Goal: Transaction & Acquisition: Purchase product/service

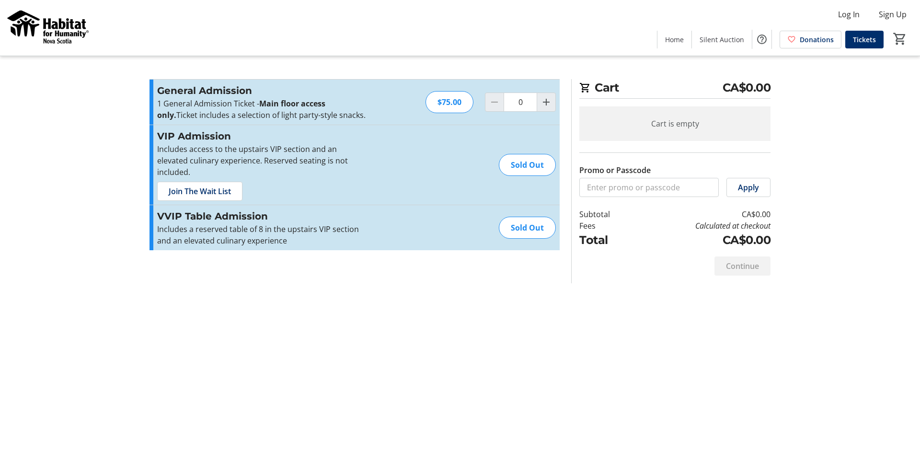
click at [252, 178] on p "Includes access to the upstairs VIP section and an elevated culinary experience…" at bounding box center [261, 160] width 209 height 34
click at [223, 197] on span "Join The Wait List" at bounding box center [200, 190] width 62 height 11
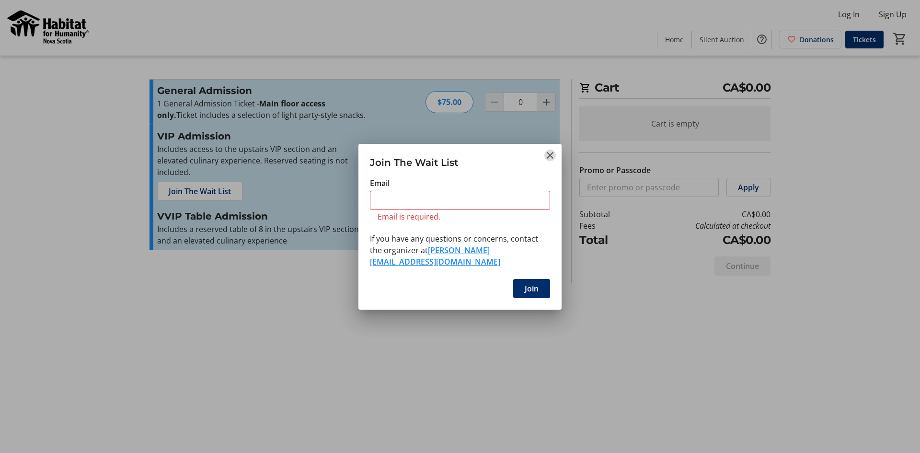
click at [549, 154] on tr-shared-feature-wait-list-dialog-ui "Join The Wait List Email Email is required. If you have any questions or concer…" at bounding box center [459, 227] width 203 height 166
click at [545, 149] on mat-icon "Close" at bounding box center [549, 154] width 11 height 11
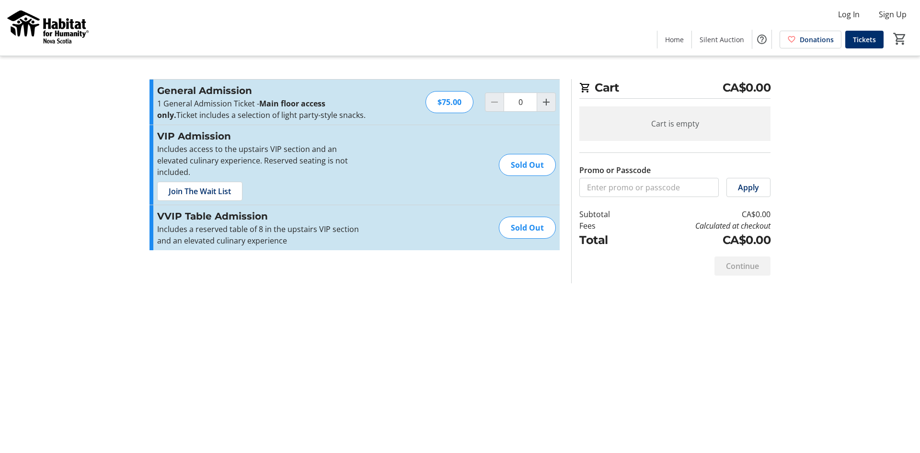
click at [475, 362] on div "Cart CA$0.00 Cart is empty Promo or Passcode Apply Subtotal CA$0.00 Fees Calcul…" at bounding box center [460, 226] width 632 height 453
click at [311, 170] on p "Includes access to the upstairs VIP section and an elevated culinary experience…" at bounding box center [261, 160] width 209 height 34
click at [171, 283] on section "Promo or Passcode Apply General Admission 1 General Admission Ticket - Main flo…" at bounding box center [354, 181] width 421 height 204
click at [665, 37] on span "Home" at bounding box center [674, 39] width 19 height 10
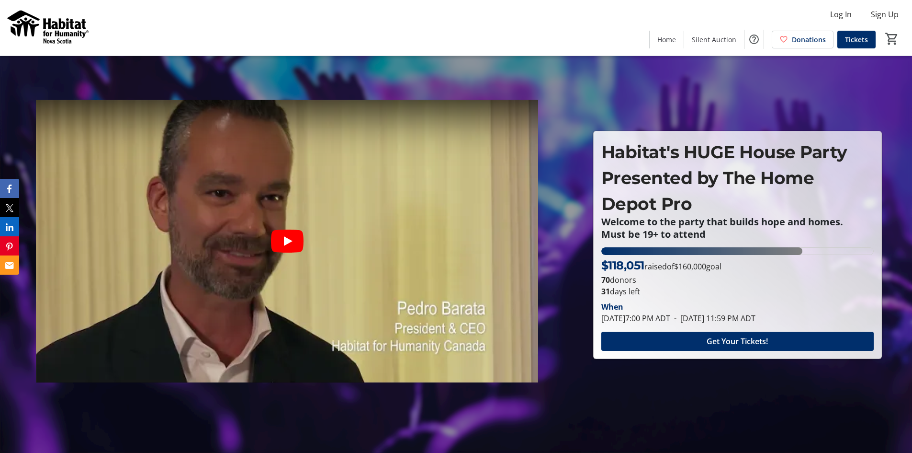
click at [780, 229] on p "Must be 19+ to attend" at bounding box center [738, 234] width 273 height 11
click at [658, 37] on span "Home" at bounding box center [667, 39] width 19 height 10
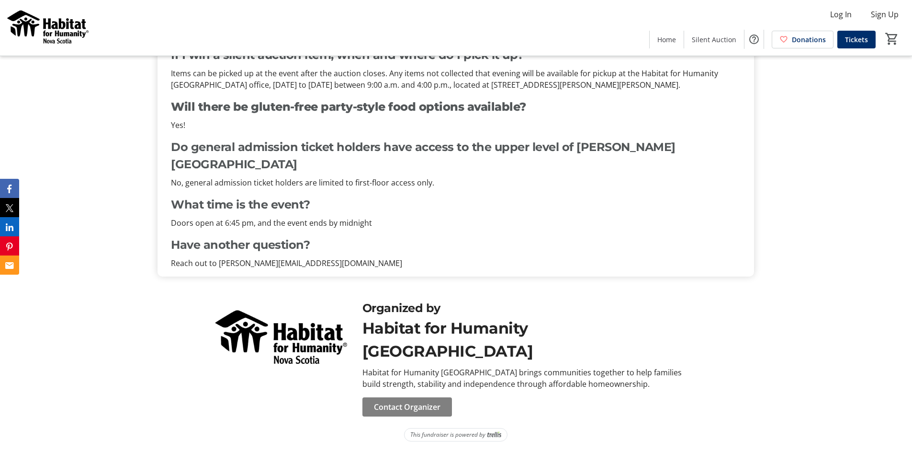
scroll to position [988, 0]
click at [446, 395] on span at bounding box center [408, 406] width 90 height 23
click at [437, 406] on span "Contact Organizer" at bounding box center [407, 406] width 67 height 11
click at [760, 375] on div "Organized by Habitat for Humanity Nova Scotia Habitat for Humanity [GEOGRAPHIC_…" at bounding box center [456, 358] width 608 height 140
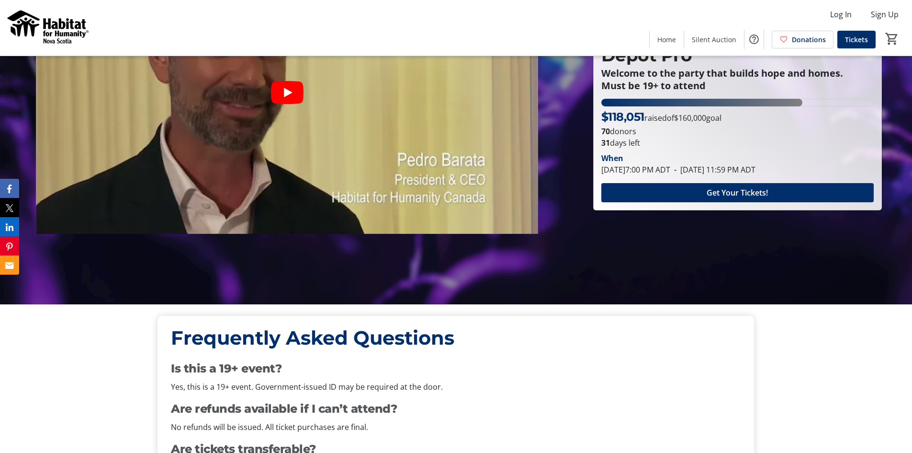
scroll to position [0, 0]
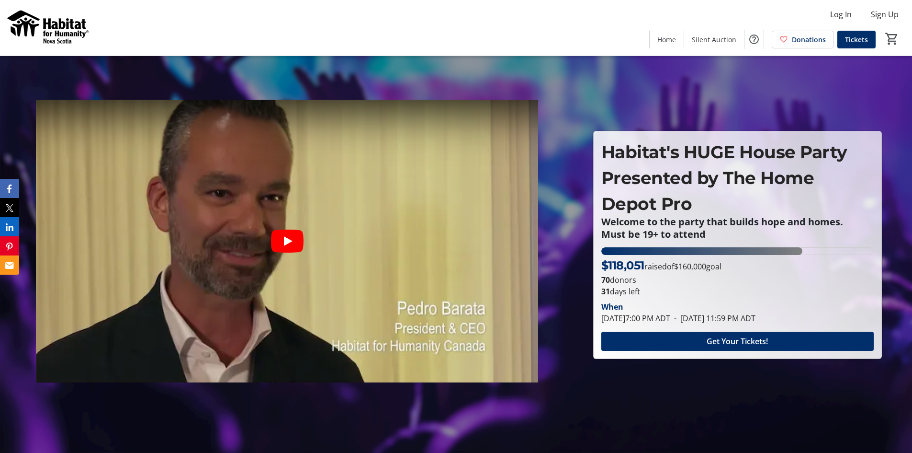
click at [67, 27] on img at bounding box center [48, 28] width 85 height 48
click at [57, 31] on img at bounding box center [48, 28] width 85 height 48
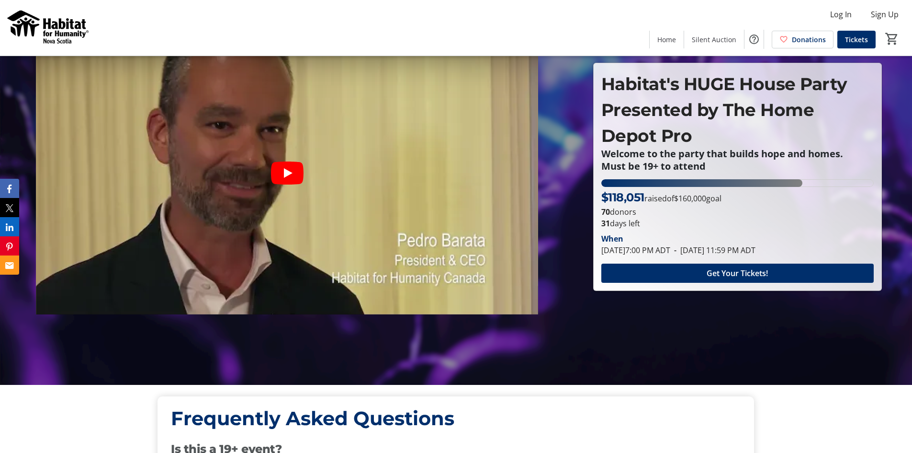
scroll to position [239, 0]
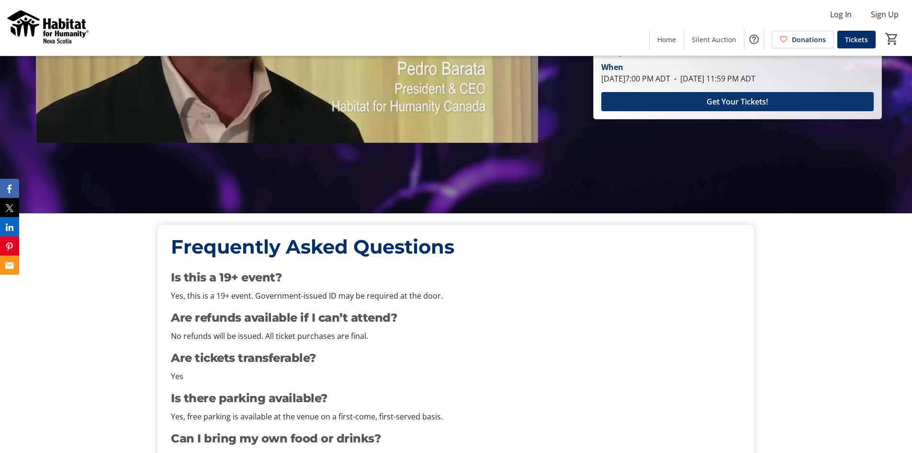
click at [728, 107] on span "Get Your Tickets!" at bounding box center [737, 101] width 61 height 11
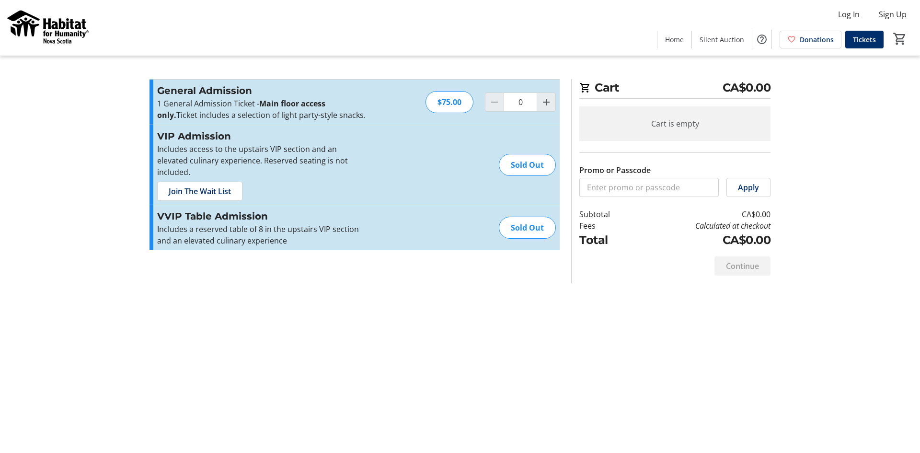
click at [470, 353] on div "Cart CA$0.00 Cart is empty Promo or Passcode Apply Subtotal CA$0.00 Fees Calcul…" at bounding box center [460, 226] width 632 height 453
